Goal: Navigation & Orientation: Find specific page/section

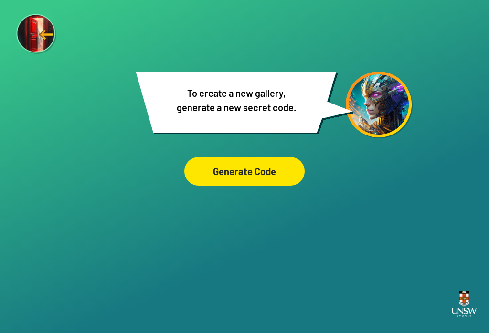
click at [48, 45] on img at bounding box center [36, 34] width 41 height 41
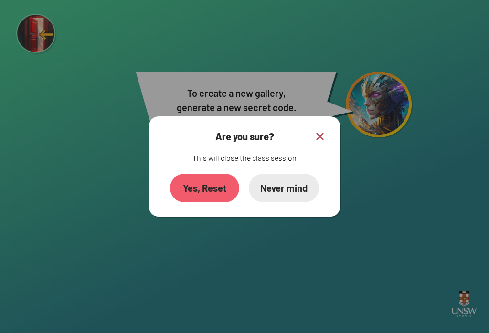
click at [220, 197] on div "Yes, Reset" at bounding box center [204, 188] width 69 height 29
